Goal: Task Accomplishment & Management: Manage account settings

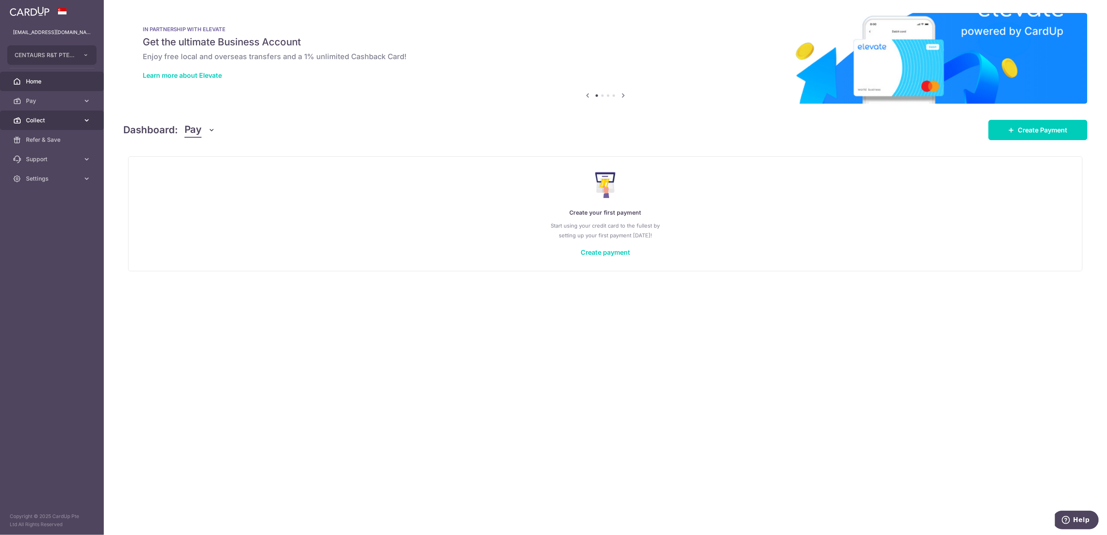
click at [56, 121] on span "Collect" at bounding box center [53, 120] width 54 height 8
click at [51, 178] on span "Payment Requests" at bounding box center [53, 179] width 54 height 8
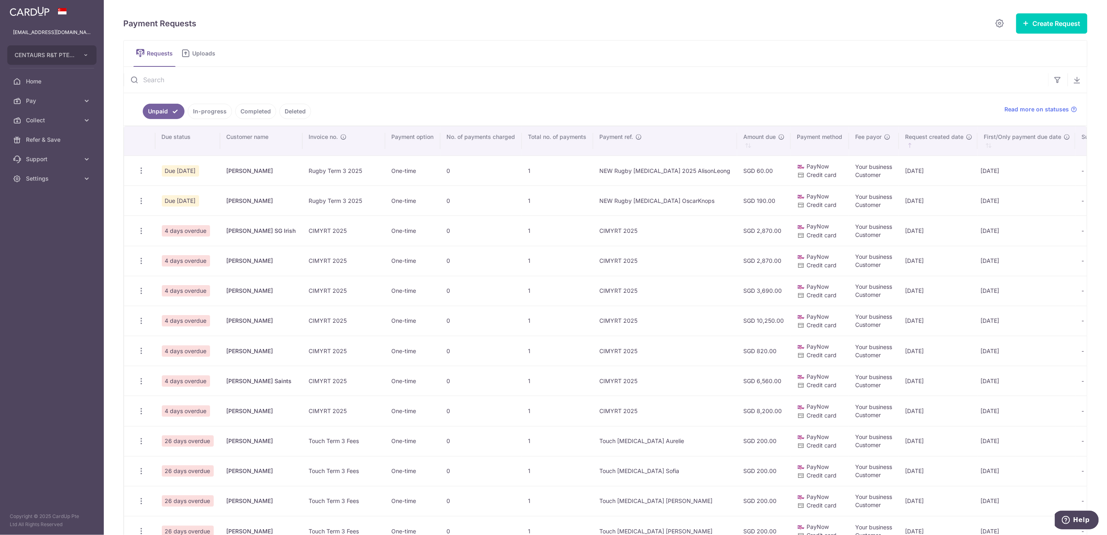
scroll to position [162, 0]
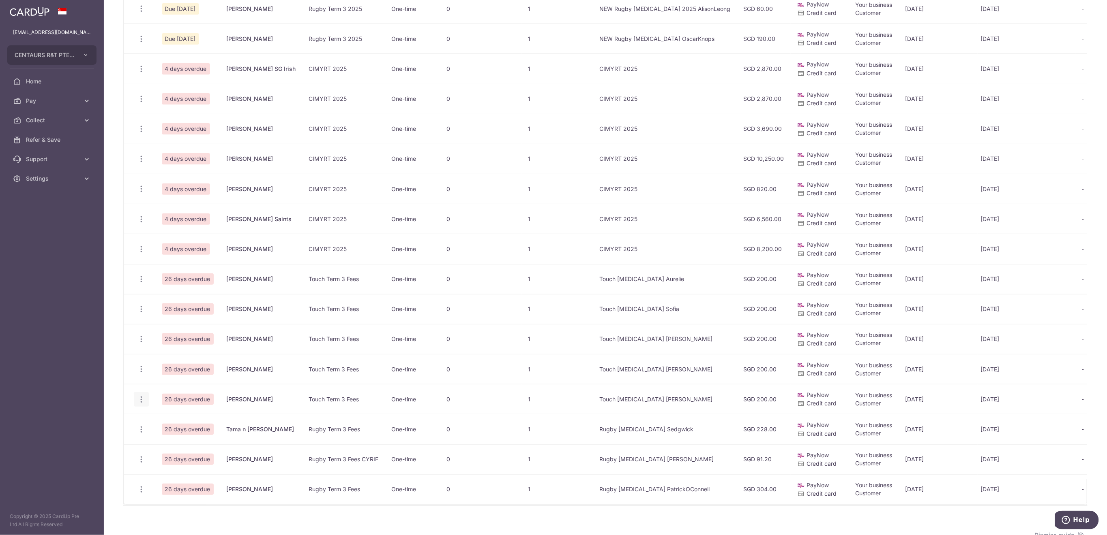
click at [141, 400] on icon "button" at bounding box center [141, 400] width 9 height 9
click at [179, 443] on span "Delete Request" at bounding box center [182, 442] width 51 height 10
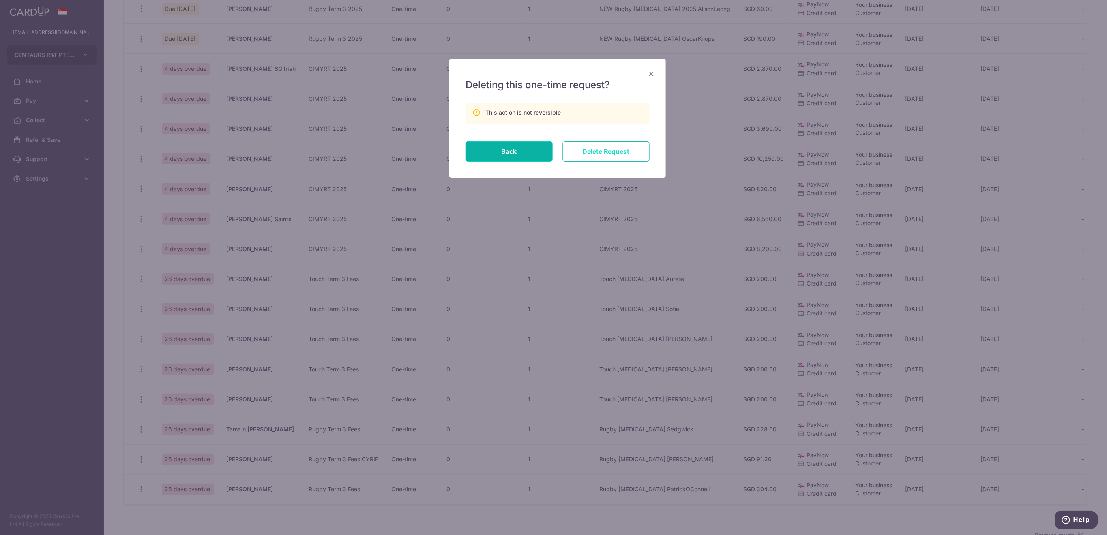
click at [611, 148] on input "Delete Request" at bounding box center [605, 151] width 87 height 20
